Goal: Navigation & Orientation: Find specific page/section

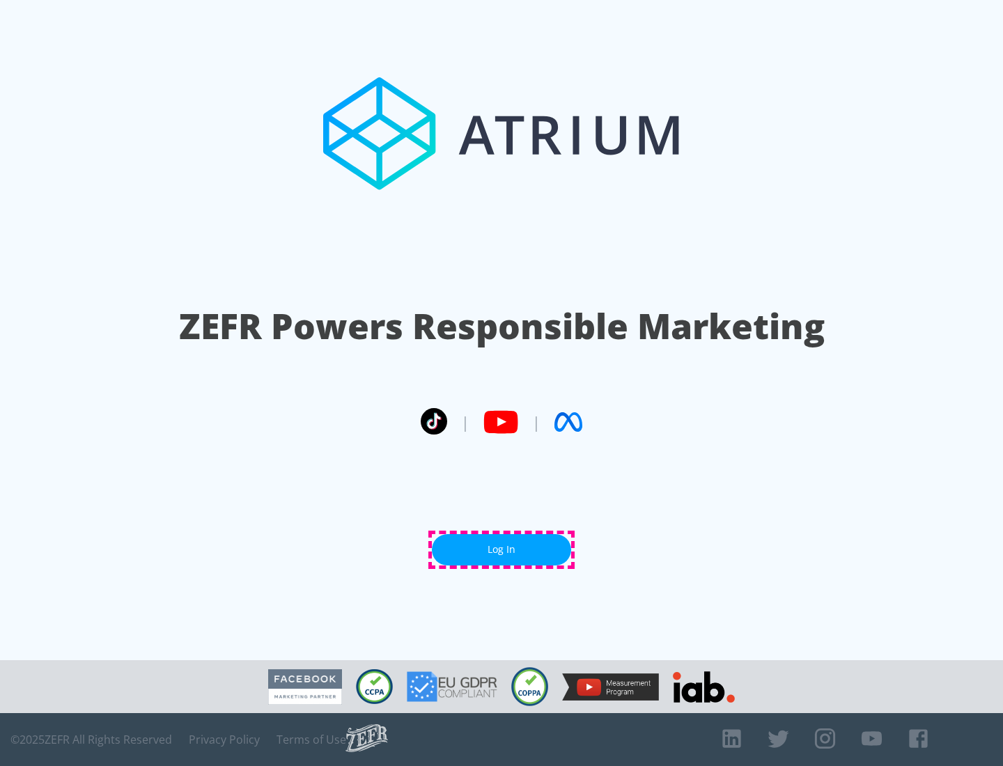
click at [501, 550] on link "Log In" at bounding box center [501, 549] width 139 height 31
